Goal: Task Accomplishment & Management: Manage account settings

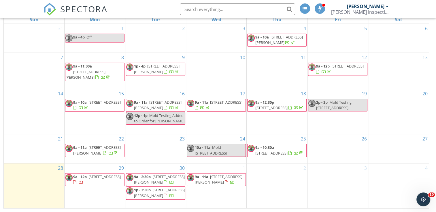
click at [90, 180] on span "690 Green Acres Rd, Smyrna 30080" at bounding box center [104, 176] width 32 height 5
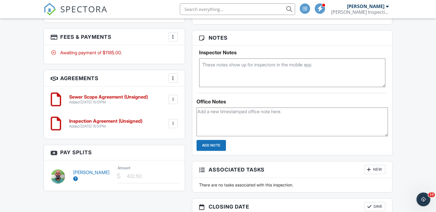
scroll to position [506, 0]
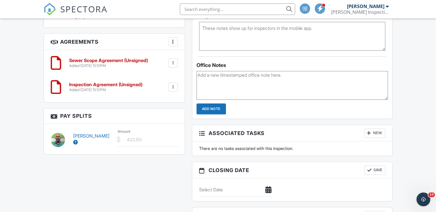
click at [75, 143] on icon at bounding box center [75, 142] width 5 height 5
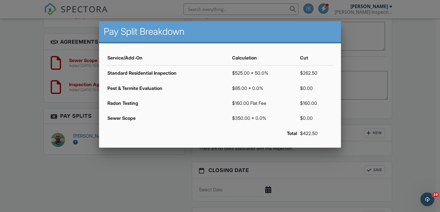
click at [377, 58] on div at bounding box center [220, 104] width 440 height 266
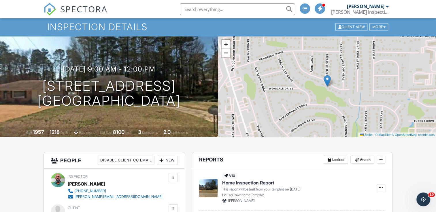
scroll to position [0, 0]
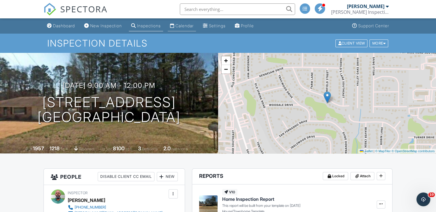
click at [182, 25] on div "Calendar" at bounding box center [184, 25] width 18 height 5
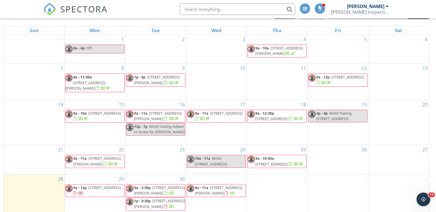
scroll to position [77, 0]
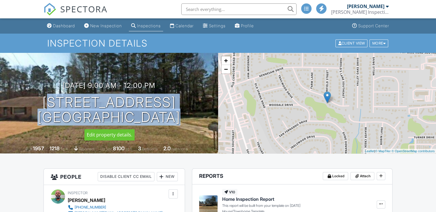
click at [180, 118] on h1 "690 Green Acres Rd Smyrna, GA 30080" at bounding box center [108, 110] width 143 height 31
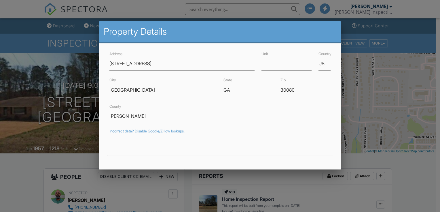
click at [29, 120] on div at bounding box center [220, 104] width 440 height 266
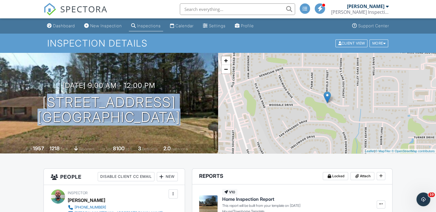
drag, startPoint x: 30, startPoint y: 107, endPoint x: 182, endPoint y: 133, distance: 153.9
click at [182, 133] on div "09/29/2025 9:00 am - 12:00 pm 690 Green Acres Rd Smyrna, GA 30080 Built 1957 12…" at bounding box center [109, 103] width 218 height 101
drag, startPoint x: 182, startPoint y: 133, endPoint x: 133, endPoint y: 113, distance: 52.1
copy h1 "690 Green Acres Rd Smyrna, GA 30080"
click at [188, 28] on div "Calendar" at bounding box center [184, 25] width 18 height 5
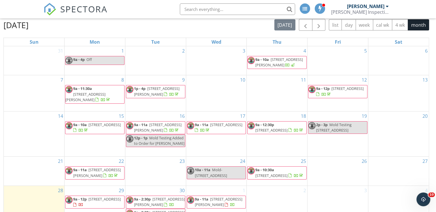
scroll to position [77, 0]
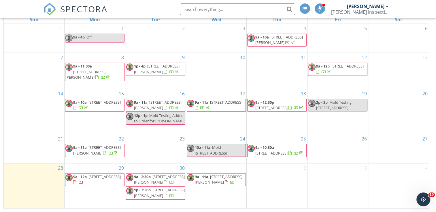
click at [210, 184] on span "[STREET_ADDRESS][PERSON_NAME]" at bounding box center [219, 179] width 48 height 11
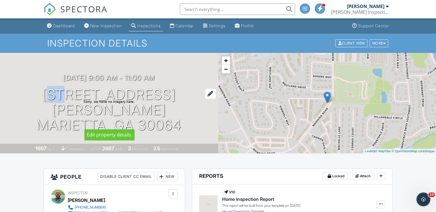
drag, startPoint x: 29, startPoint y: 103, endPoint x: 41, endPoint y: 106, distance: 13.0
click at [41, 106] on h1 "260 Manning Rd SW 19 Marietta, GA 30064" at bounding box center [109, 109] width 200 height 45
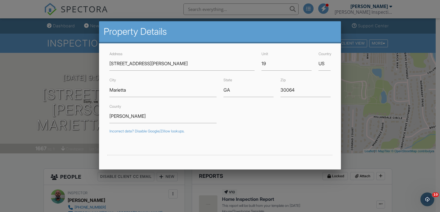
drag, startPoint x: 41, startPoint y: 106, endPoint x: 25, endPoint y: 78, distance: 32.5
click at [25, 78] on div at bounding box center [220, 104] width 440 height 266
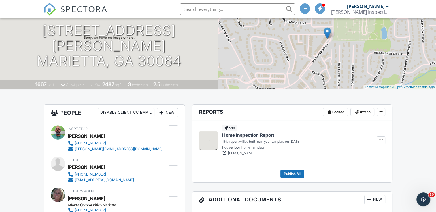
scroll to position [29, 0]
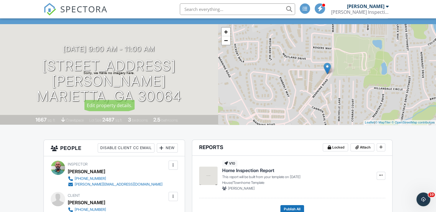
drag, startPoint x: 28, startPoint y: 74, endPoint x: 193, endPoint y: 90, distance: 166.0
click at [193, 90] on div "10/01/2025 9:00 am - 11:00 am 260 Manning Rd SW 19 Marietta, GA 30064" at bounding box center [109, 74] width 218 height 59
copy h1 "260 Manning Rd SW 19 Marietta, GA 30064"
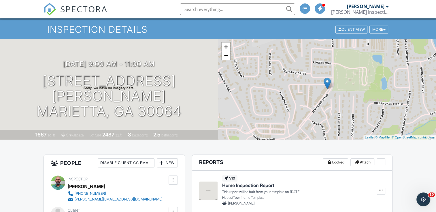
scroll to position [0, 0]
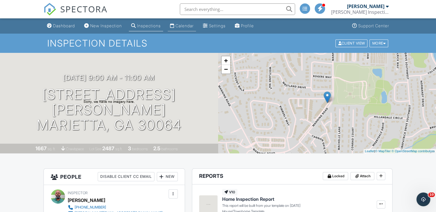
click at [193, 26] on div "Calendar" at bounding box center [184, 25] width 18 height 5
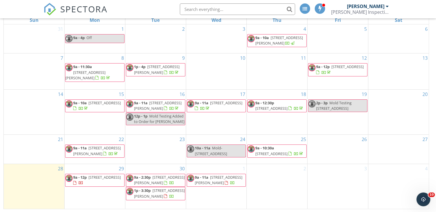
scroll to position [77, 0]
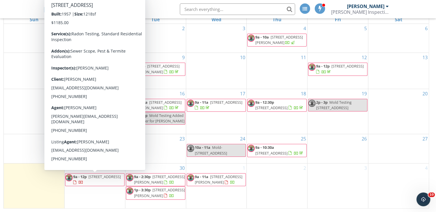
click at [84, 179] on span "9a - 12p" at bounding box center [80, 176] width 14 height 5
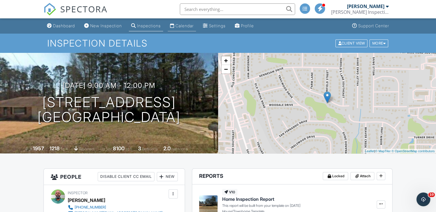
click at [192, 25] on div "Calendar" at bounding box center [184, 25] width 18 height 5
